Goal: Browse casually: Explore the website without a specific task or goal

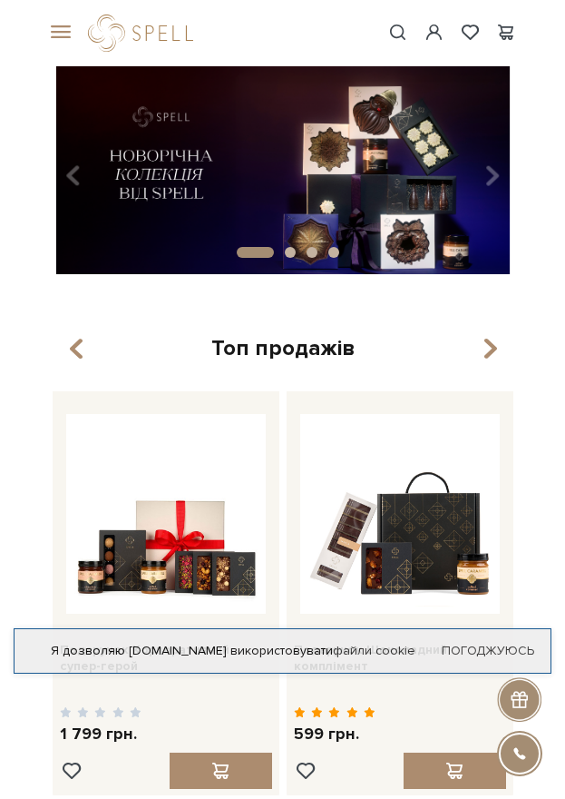
click at [55, 32] on span at bounding box center [58, 33] width 18 height 16
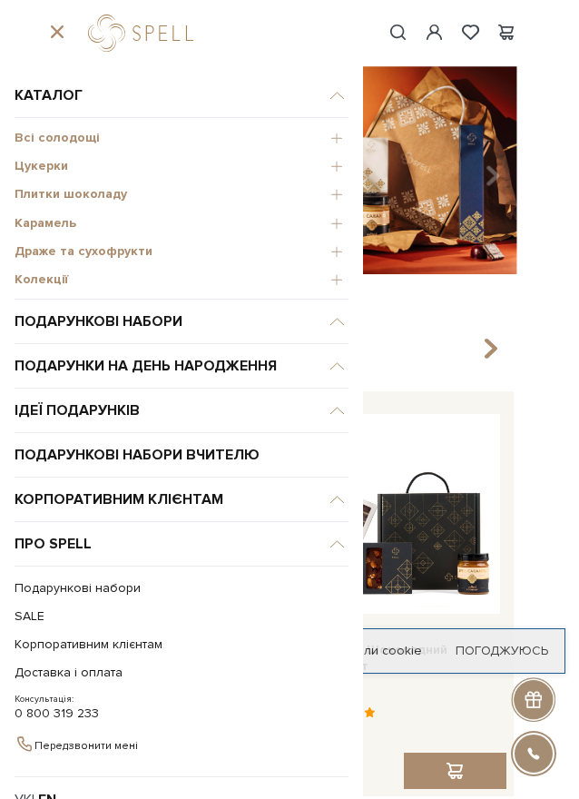
click at [324, 197] on span "Плитки шоколаду" at bounding box center [182, 194] width 334 height 16
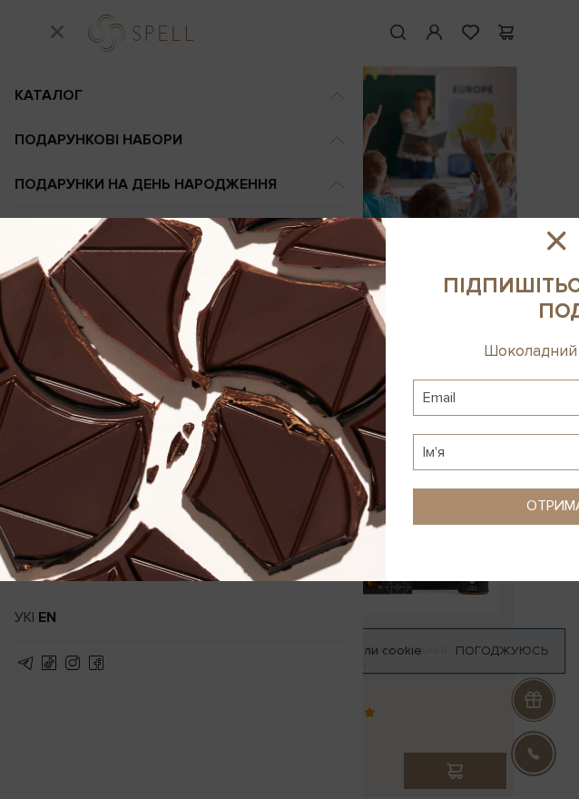
click at [547, 237] on icon at bounding box center [556, 240] width 31 height 31
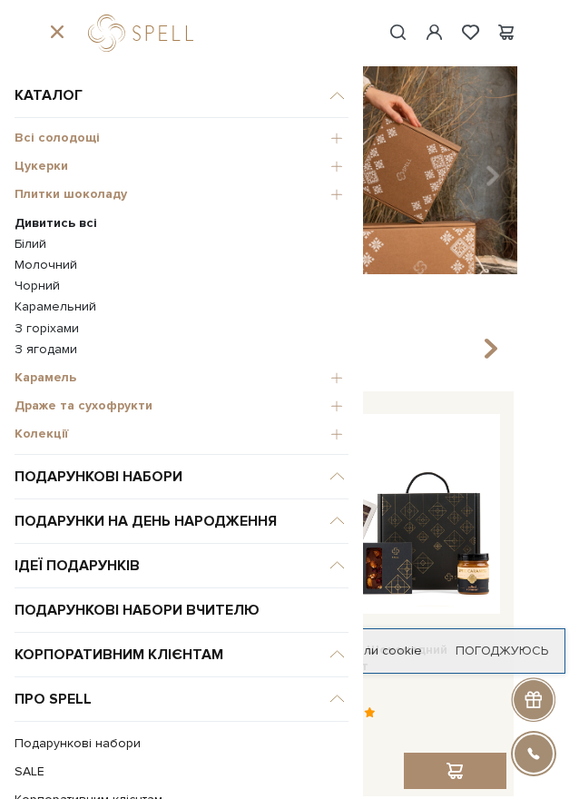
click at [56, 223] on b "Дивитись всі" at bounding box center [56, 222] width 83 height 15
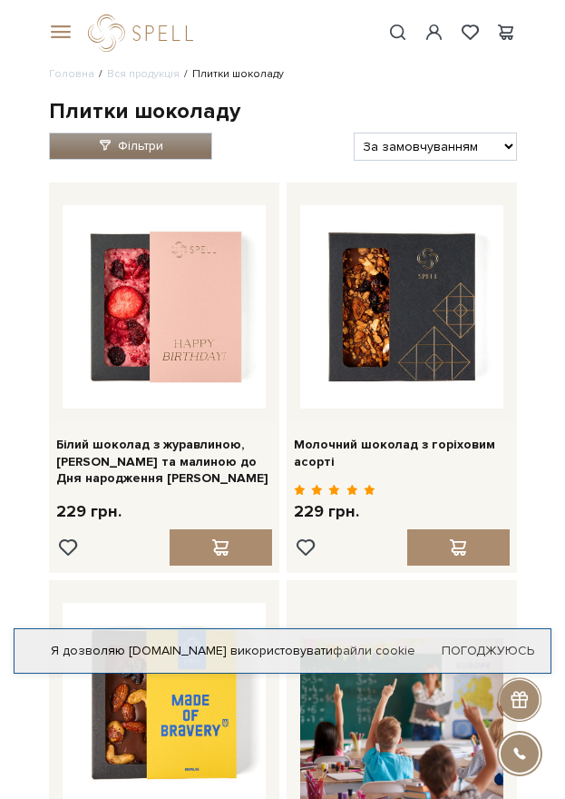
click at [133, 157] on link "Фільтри" at bounding box center [130, 146] width 163 height 27
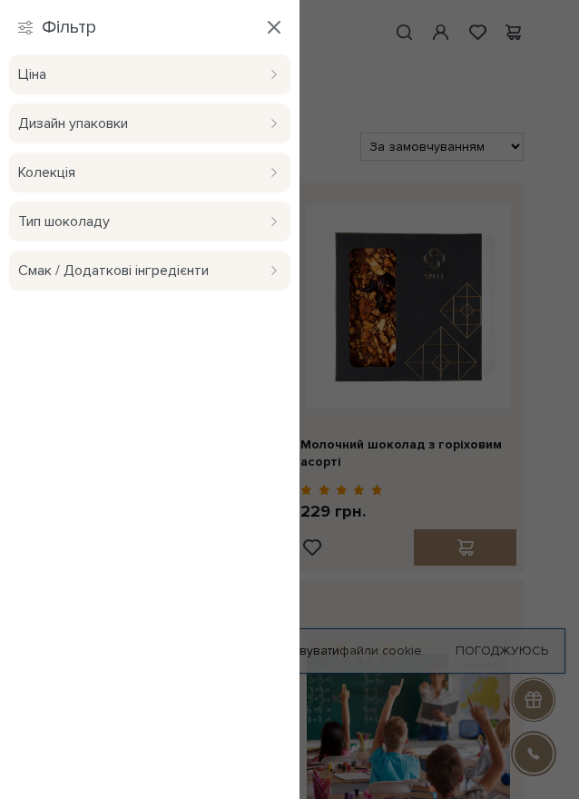
click at [369, 74] on ul "Головна Вся продукція Плитки шоколаду" at bounding box center [289, 74] width 468 height 16
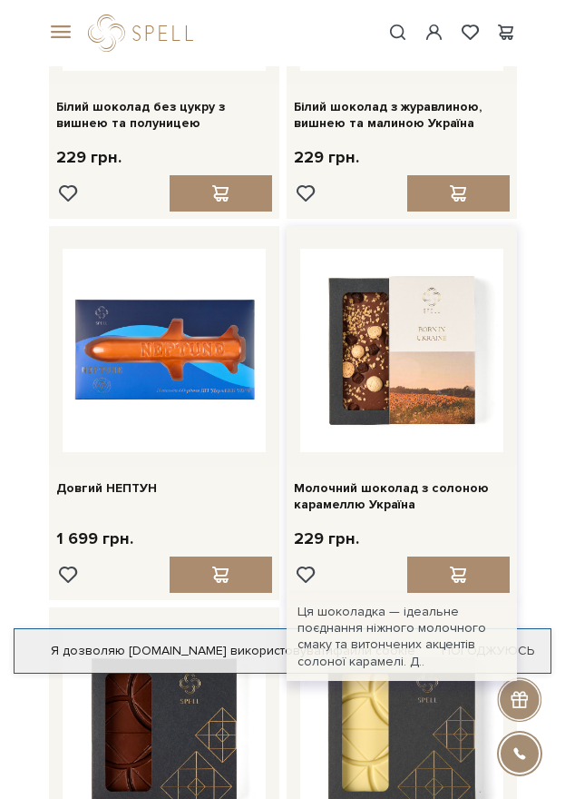
scroll to position [2269, 0]
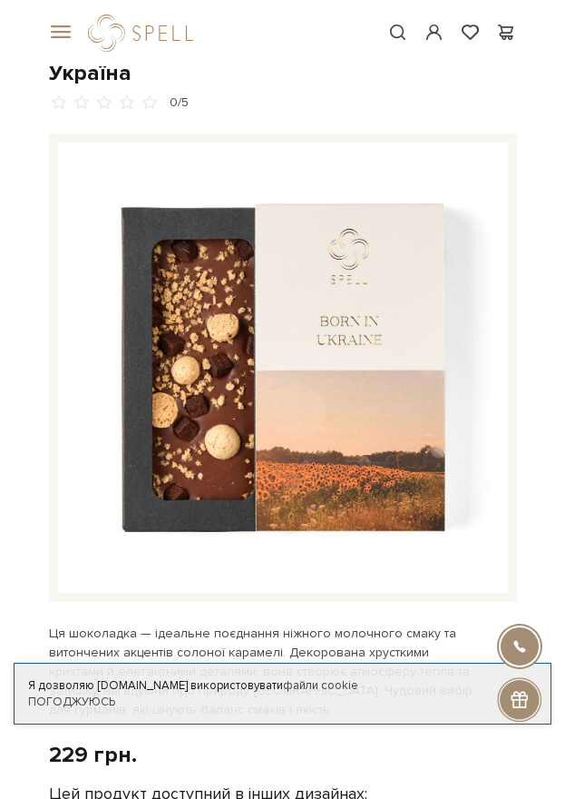
click at [317, 331] on img at bounding box center [283, 367] width 450 height 450
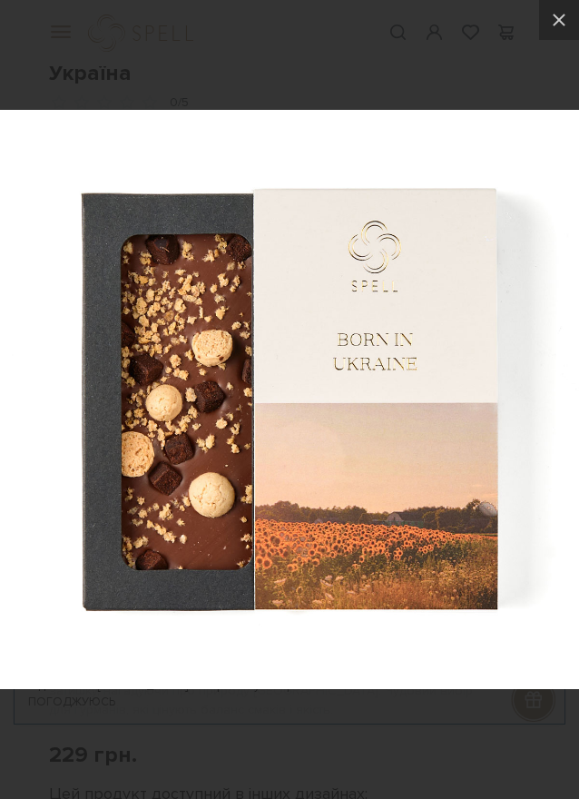
click at [506, 442] on img at bounding box center [289, 399] width 579 height 579
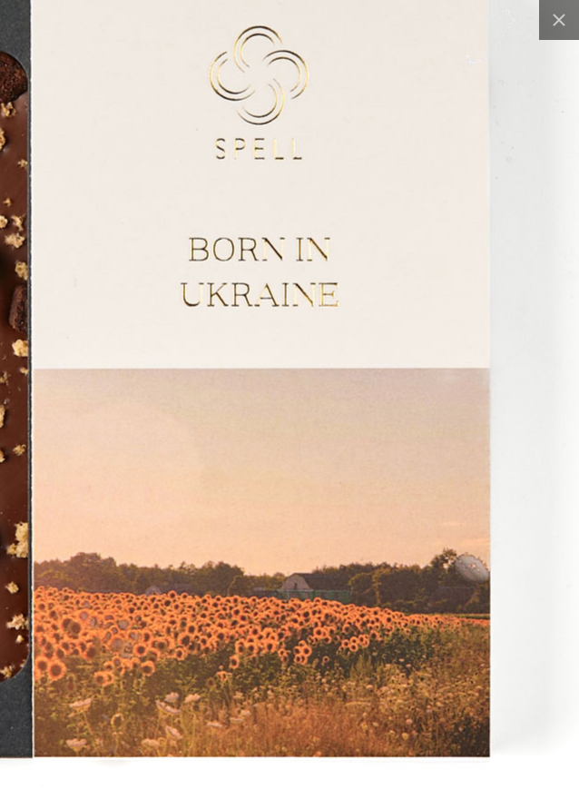
click at [515, 442] on img at bounding box center [97, 362] width 1089 height 1089
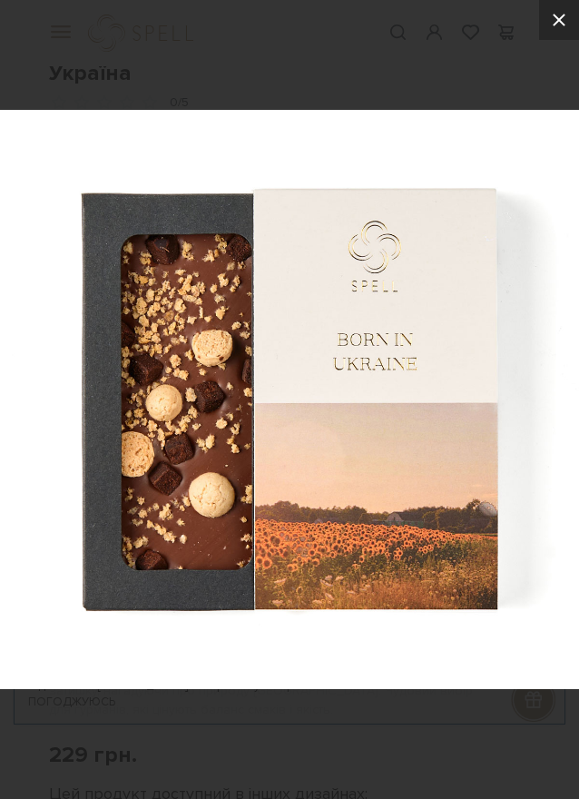
click at [562, 21] on icon at bounding box center [559, 20] width 22 height 22
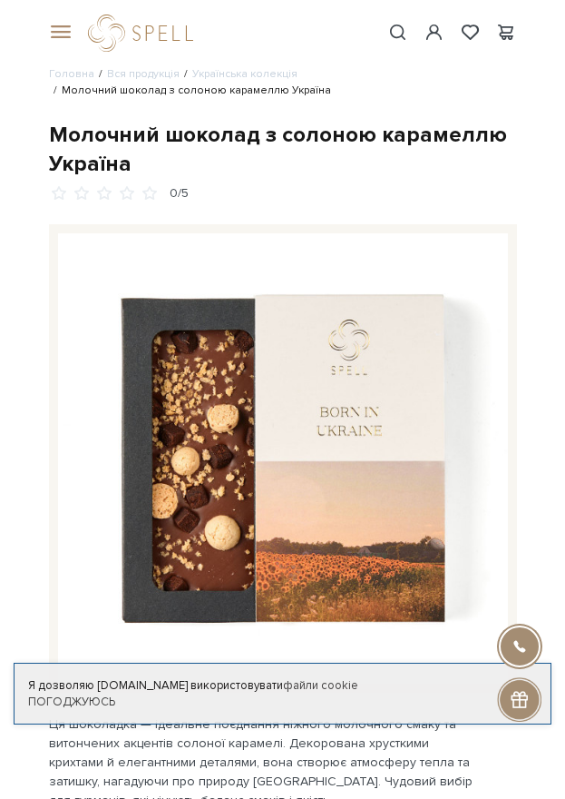
click at [389, 30] on span at bounding box center [398, 32] width 22 height 19
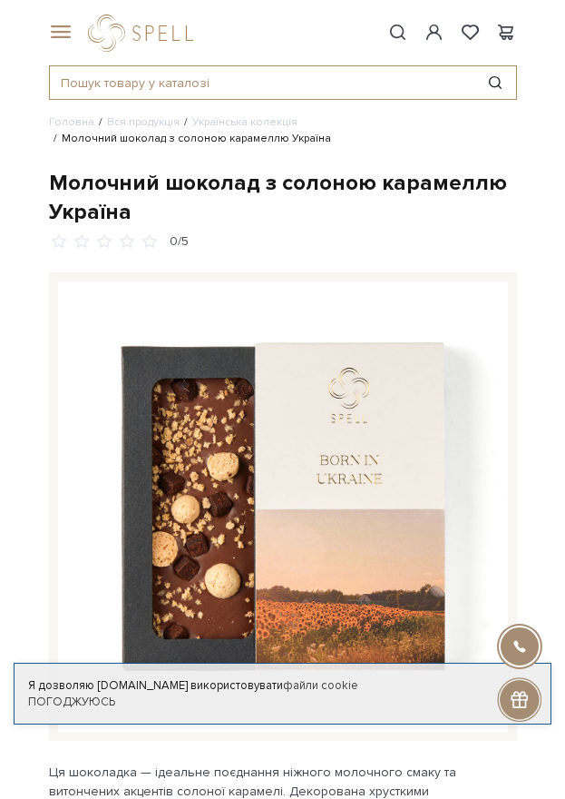
click at [142, 87] on input "text" at bounding box center [262, 82] width 425 height 33
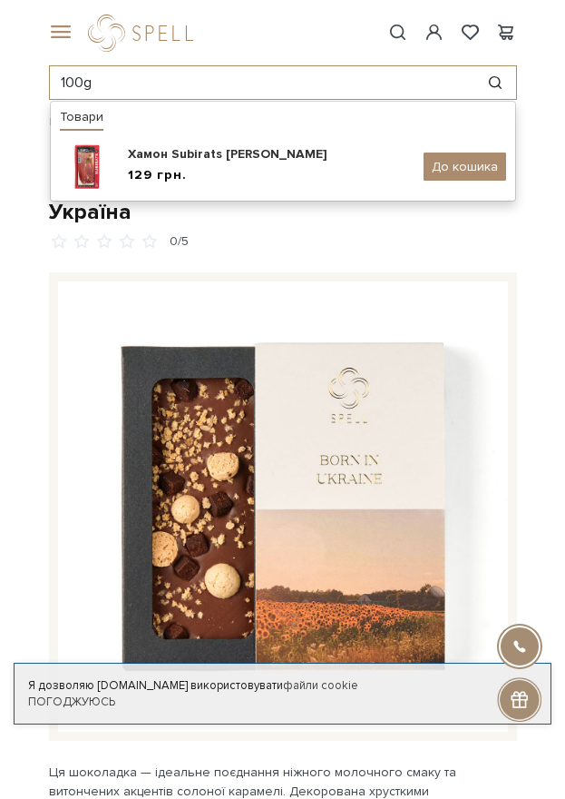
type input "100g"
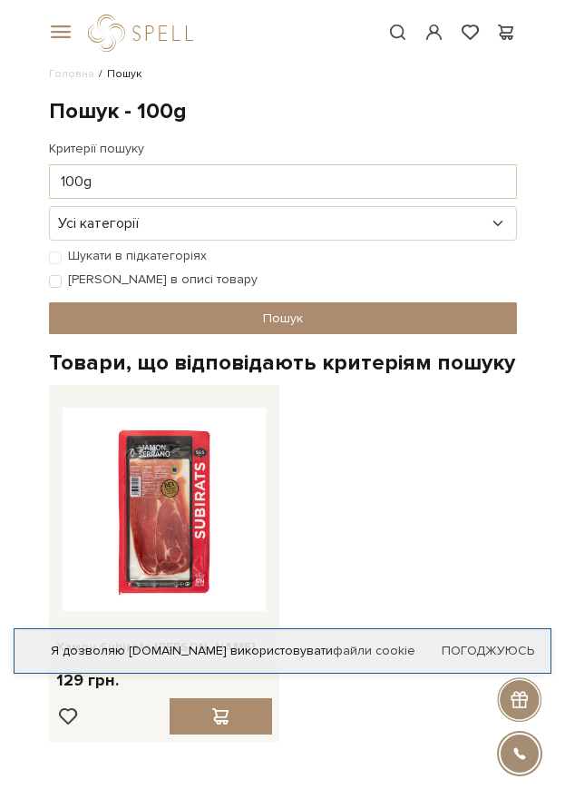
click at [55, 34] on span at bounding box center [58, 33] width 18 height 16
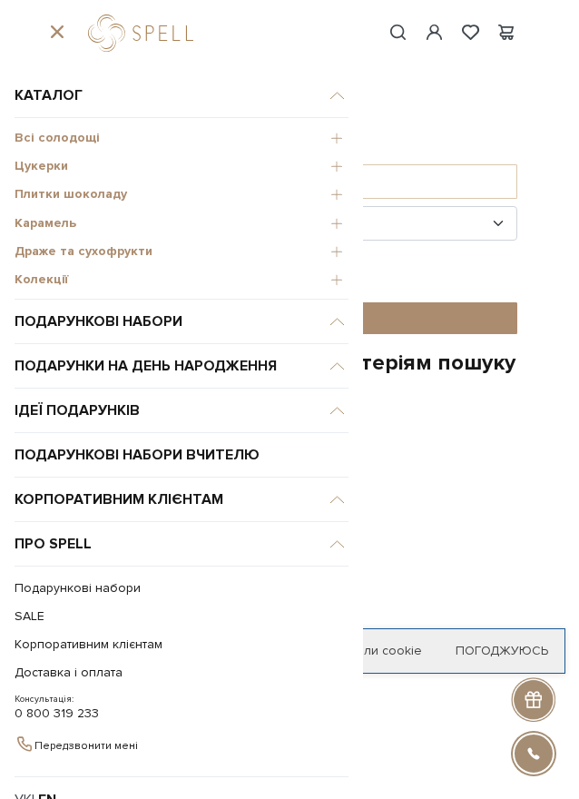
click at [323, 192] on span "Плитки шоколаду" at bounding box center [182, 194] width 334 height 16
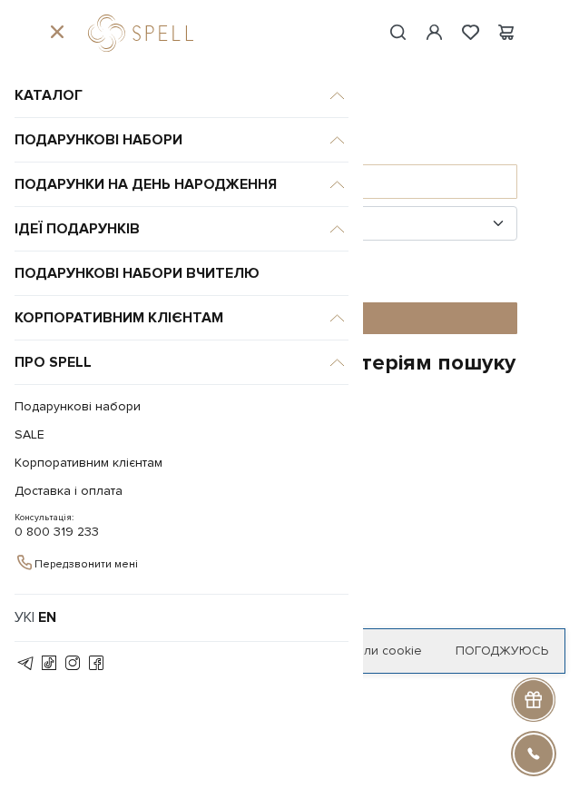
click at [447, 448] on div "Хамон Subirats Serrano 129 грн." at bounding box center [283, 560] width 476 height 365
click at [79, 464] on link "Корпоративним клієнтам" at bounding box center [177, 462] width 325 height 28
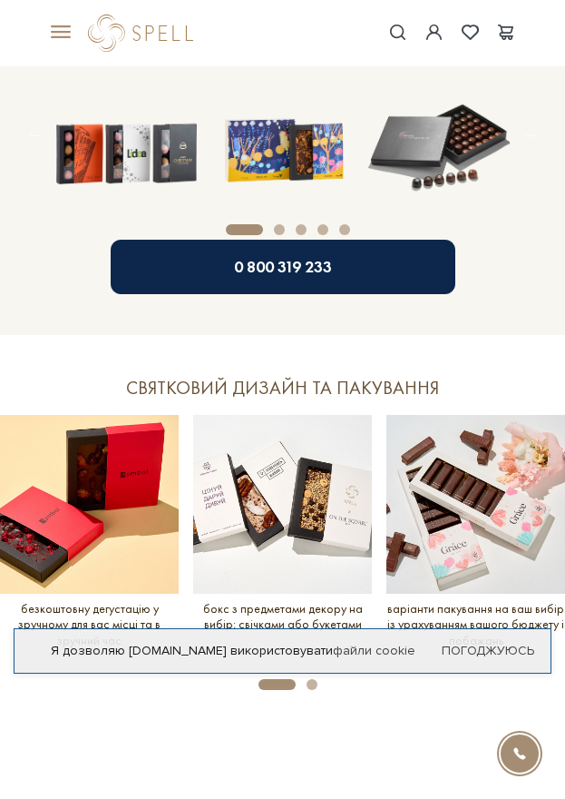
scroll to position [1543, 0]
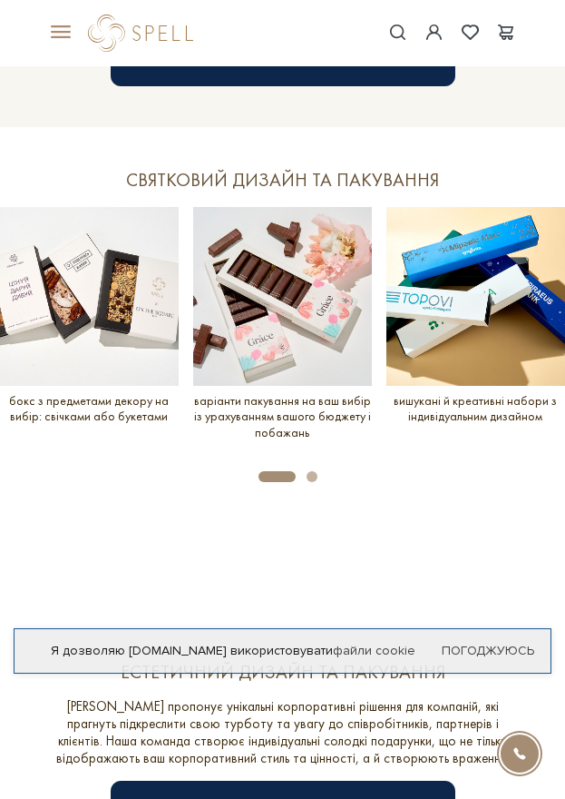
click at [305, 468] on div "Carousel Pagination" at bounding box center [282, 476] width 565 height 16
click at [293, 471] on button "Carousel Page 1 (Current Slide)" at bounding box center [277, 476] width 37 height 11
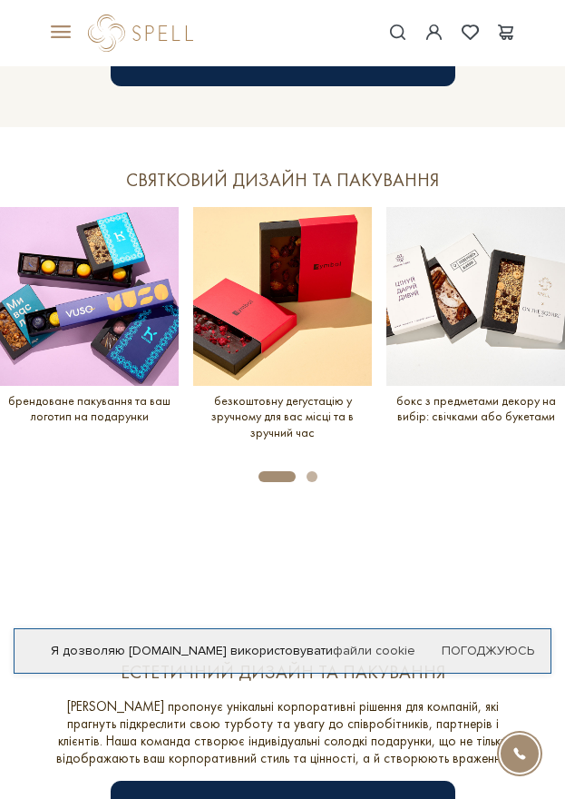
click at [270, 471] on button "Carousel Page 1 (Current Slide)" at bounding box center [277, 476] width 37 height 11
click at [274, 471] on button "Carousel Page 1 (Current Slide)" at bounding box center [277, 476] width 37 height 11
click at [270, 471] on button "Carousel Page 1 (Current Slide)" at bounding box center [277, 476] width 37 height 11
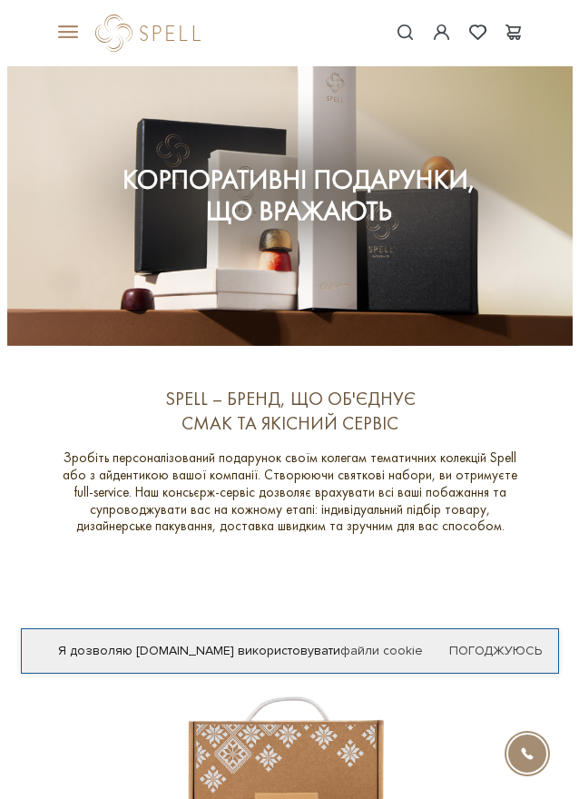
scroll to position [0, 0]
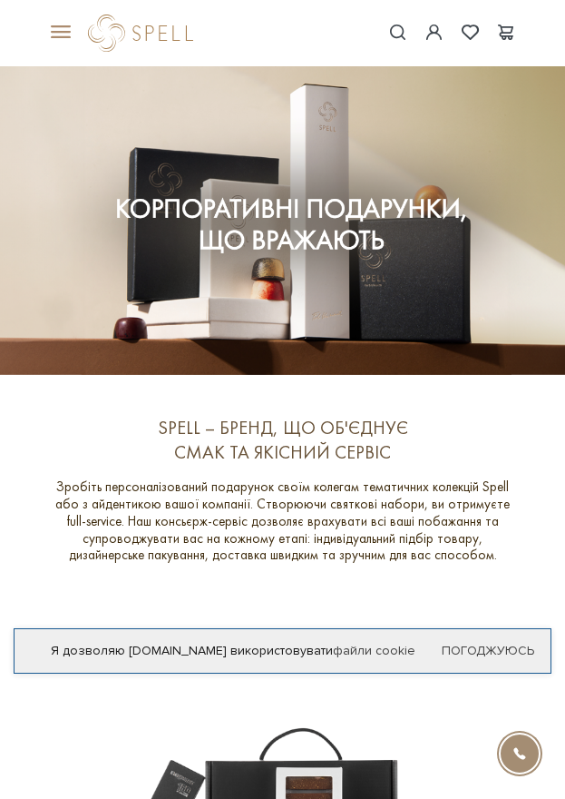
click at [63, 34] on span at bounding box center [58, 33] width 18 height 16
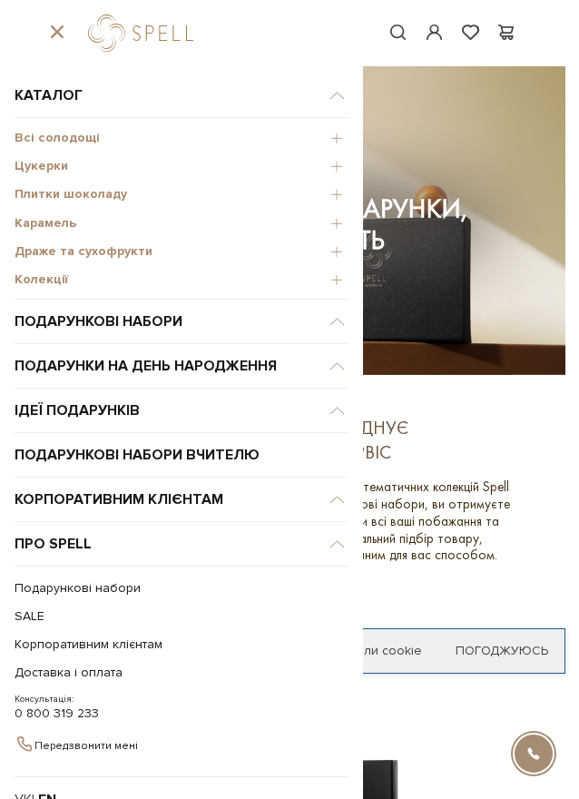
click at [321, 194] on span "Плитки шоколаду" at bounding box center [182, 194] width 334 height 16
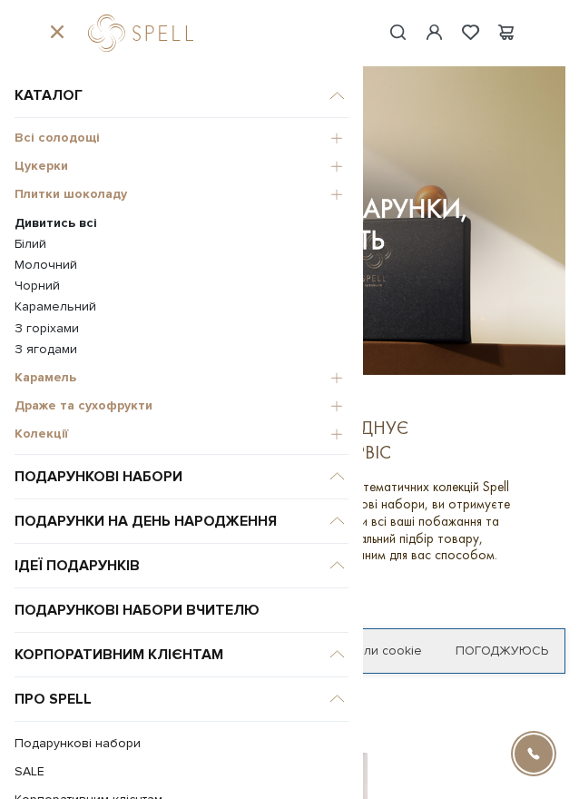
click at [50, 223] on b "Дивитись всі" at bounding box center [56, 222] width 83 height 15
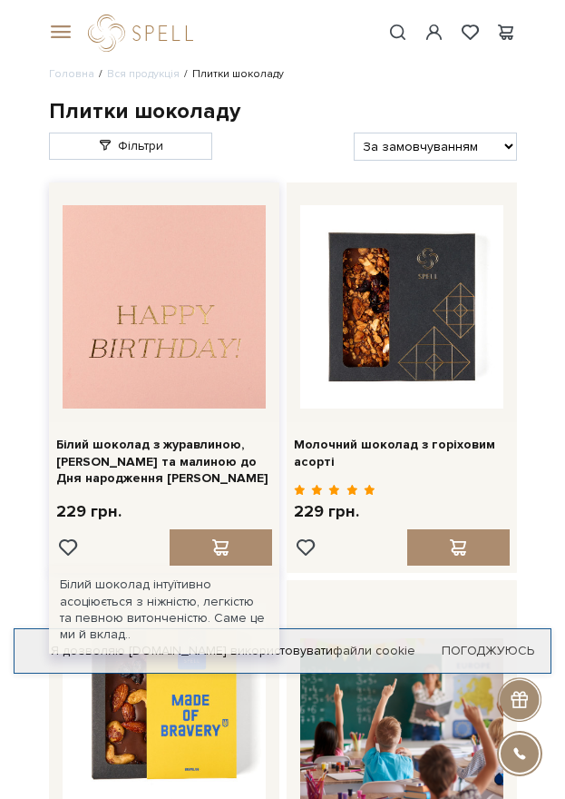
click at [199, 301] on img at bounding box center [164, 306] width 203 height 203
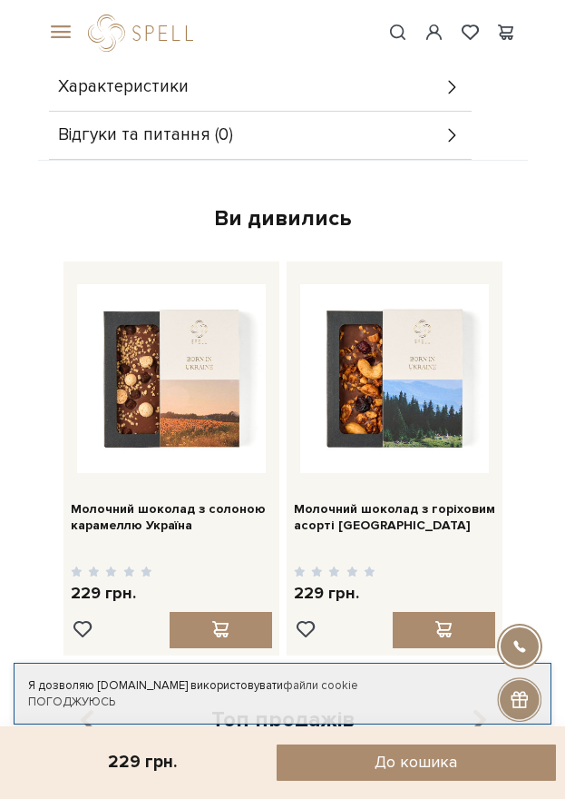
scroll to position [1543, 0]
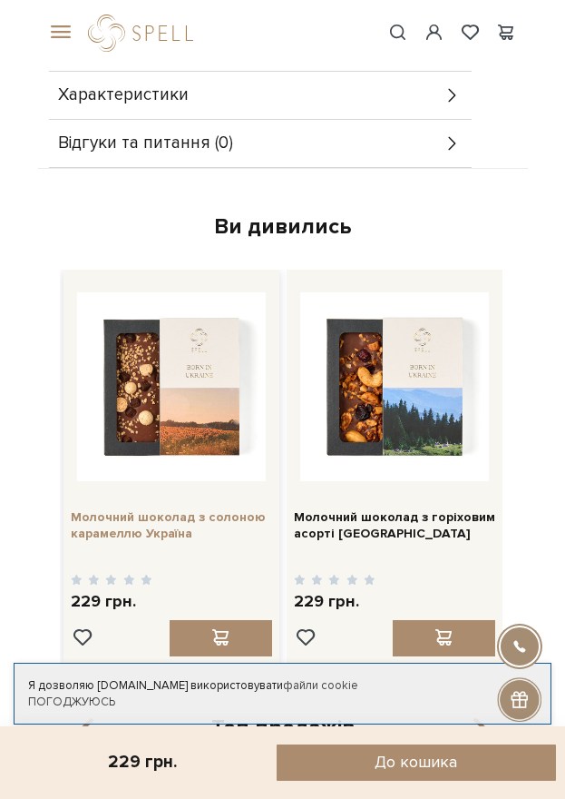
click at [133, 509] on link "Молочний шоколад з солоною карамеллю Україна" at bounding box center [171, 525] width 201 height 33
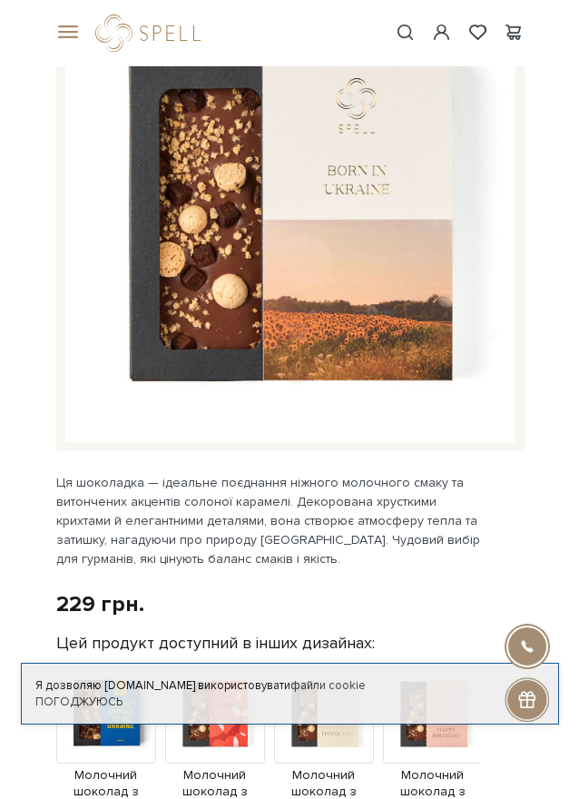
scroll to position [91, 0]
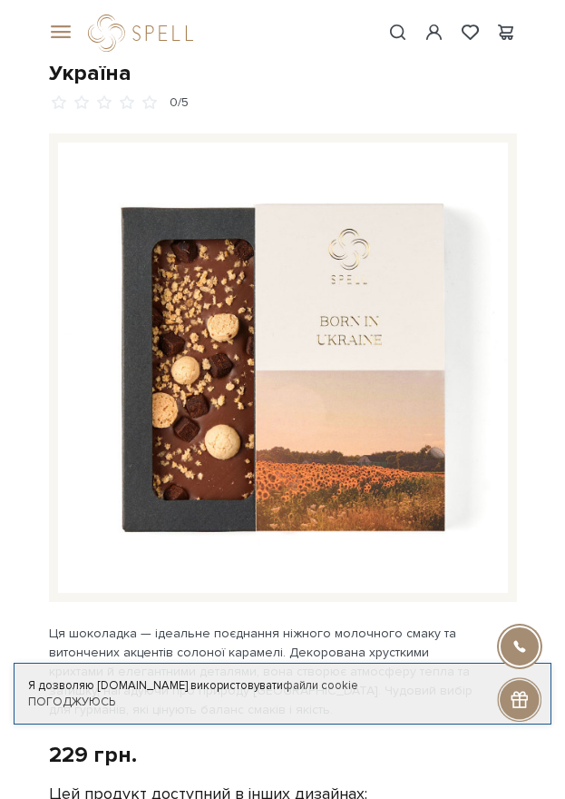
click at [54, 34] on span at bounding box center [58, 33] width 18 height 16
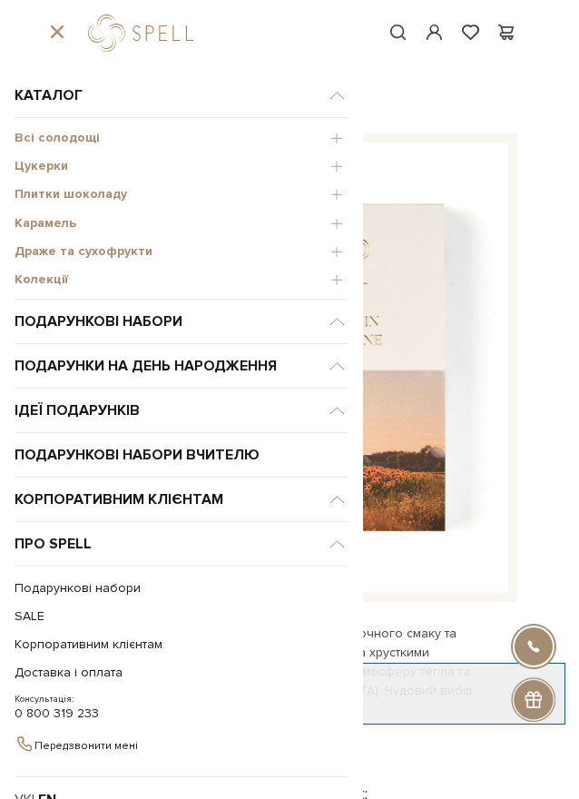
click at [322, 222] on span "Карамель" at bounding box center [182, 223] width 334 height 16
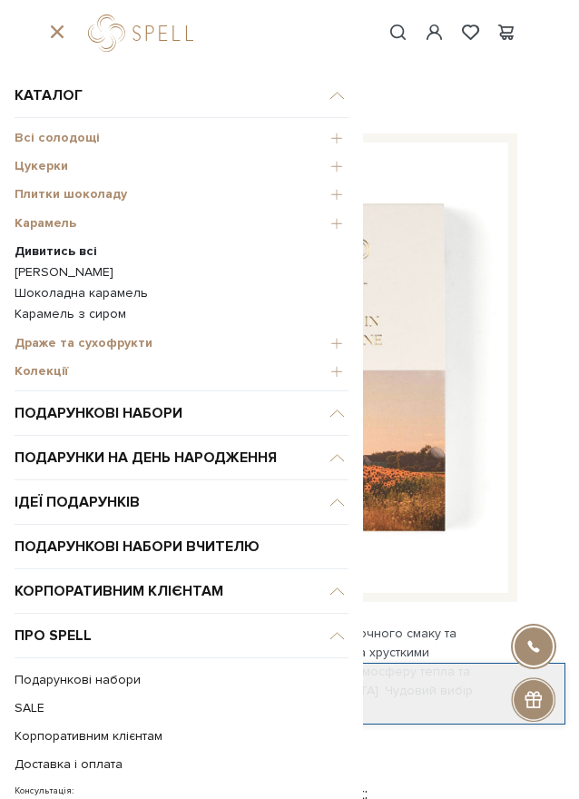
click at [51, 270] on link "[PERSON_NAME]" at bounding box center [182, 272] width 334 height 16
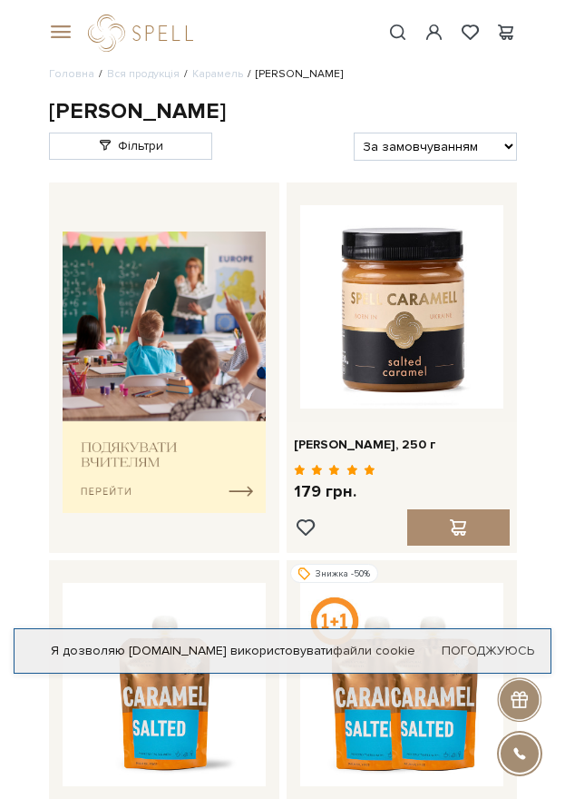
click at [41, 34] on div at bounding box center [58, 33] width 40 height 16
click at [51, 31] on span at bounding box center [58, 33] width 18 height 16
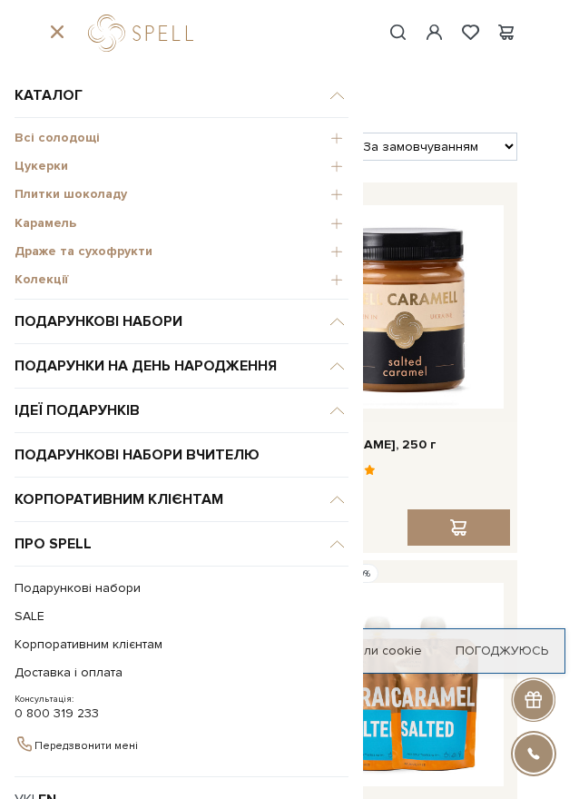
click at [326, 198] on span "Плитки шоколаду" at bounding box center [182, 194] width 334 height 16
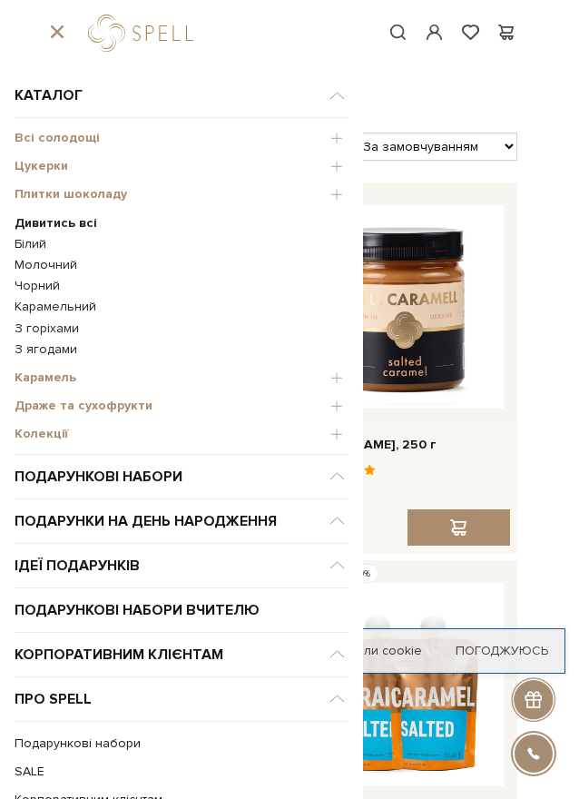
click at [55, 225] on b "Дивитись всі" at bounding box center [56, 222] width 83 height 15
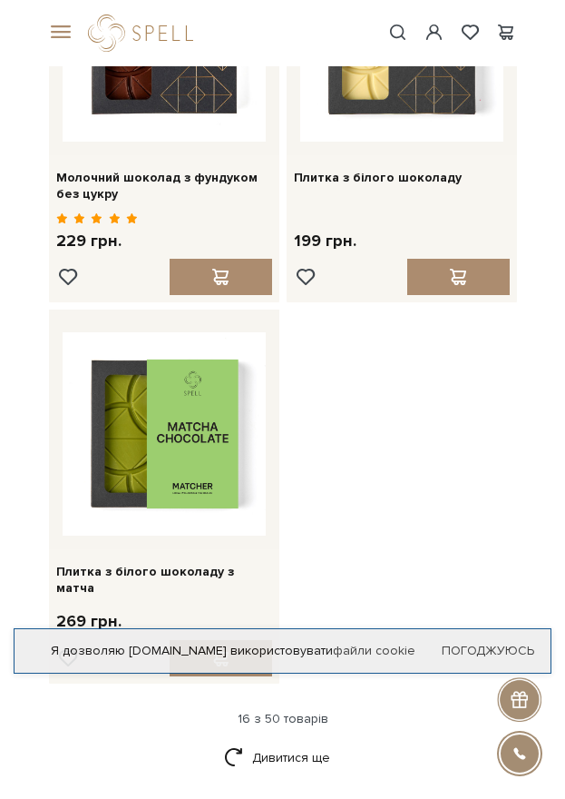
scroll to position [2995, 0]
